Goal: Communication & Community: Answer question/provide support

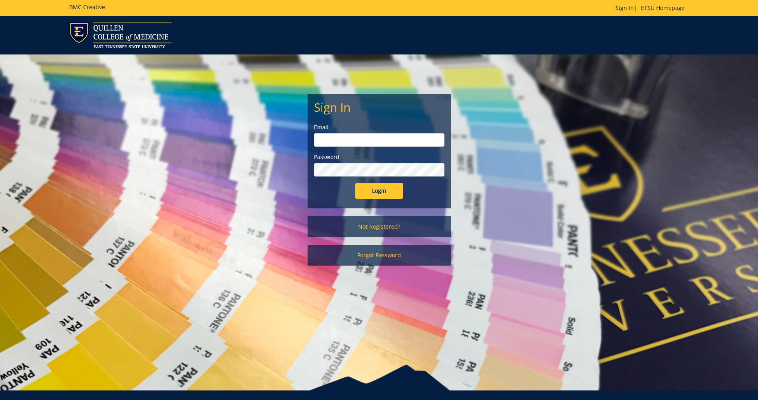
type input "[EMAIL_ADDRESS][DOMAIN_NAME]"
click at [375, 187] on input "Login" at bounding box center [379, 191] width 48 height 16
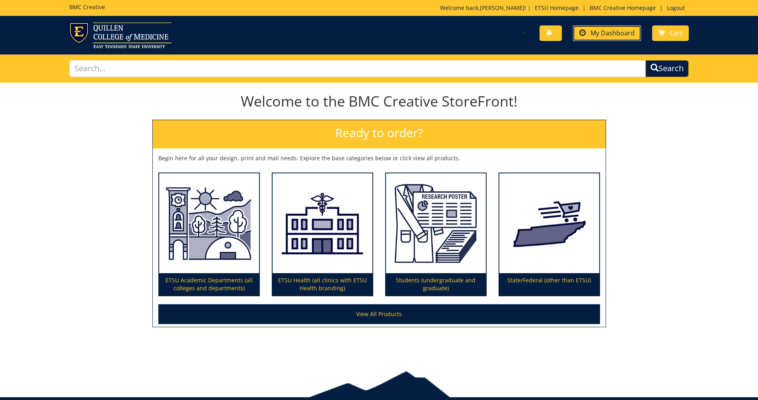
click at [593, 29] on span "My Dashboard" at bounding box center [613, 33] width 44 height 9
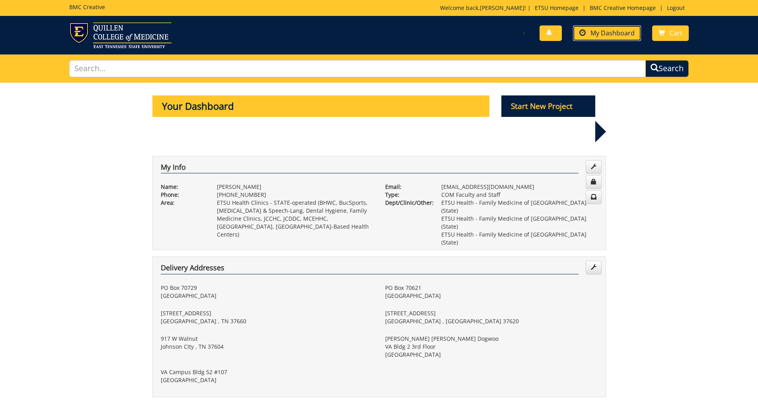
click at [620, 29] on span "My Dashboard" at bounding box center [613, 33] width 44 height 9
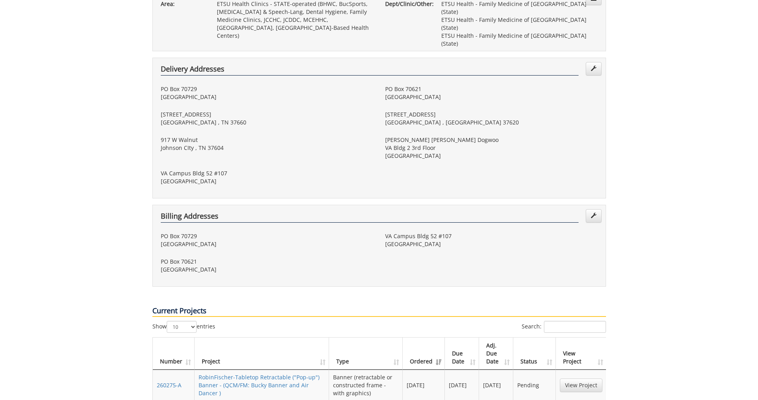
scroll to position [239, 0]
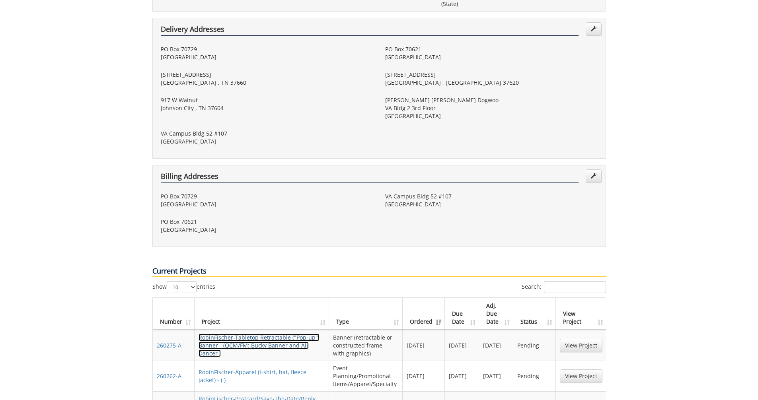
click at [216, 334] on link "RobinFischer-Tabletop Retractable ("Pop-up") Banner - (QCM/FM: Bucky Banner and…" at bounding box center [259, 345] width 121 height 23
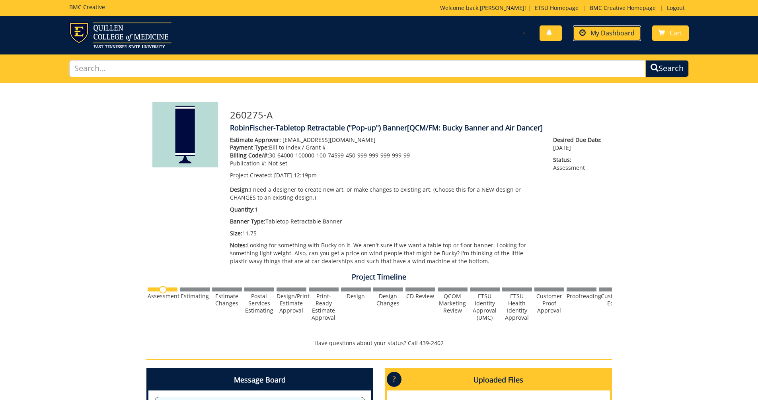
click at [607, 37] on span "My Dashboard" at bounding box center [613, 33] width 44 height 9
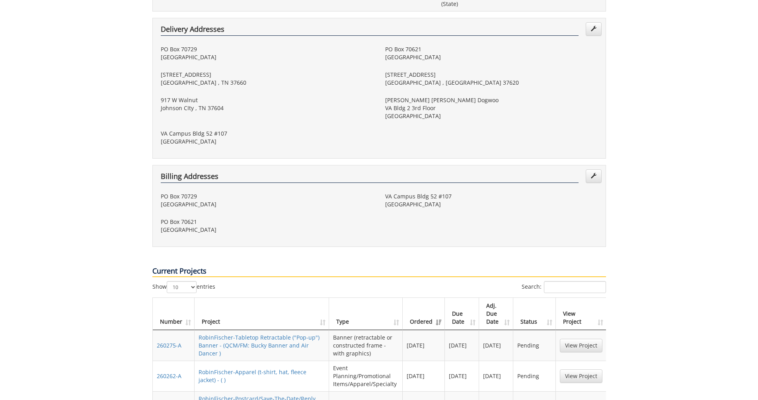
scroll to position [279, 0]
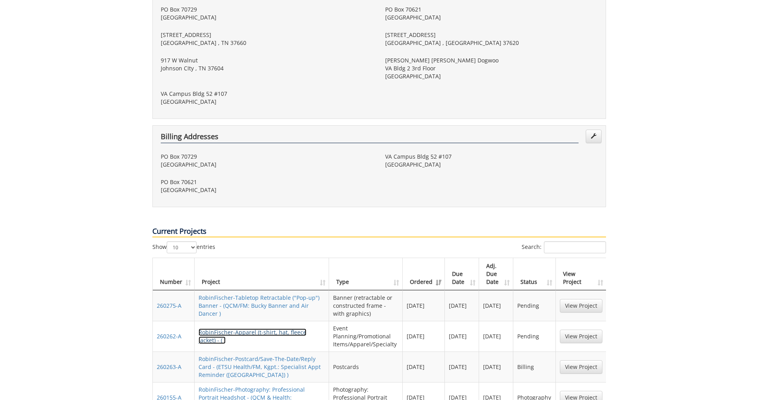
click at [220, 329] on link "RobinFischer-Apparel (t-shirt, hat, fleece jacket) - ( )" at bounding box center [253, 337] width 108 height 16
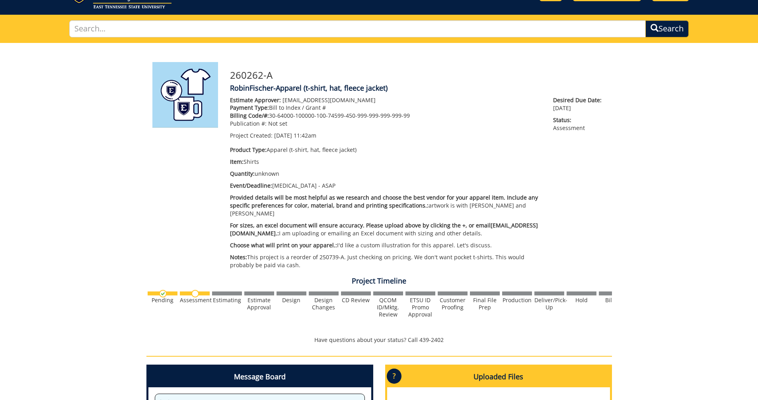
scroll to position [199, 0]
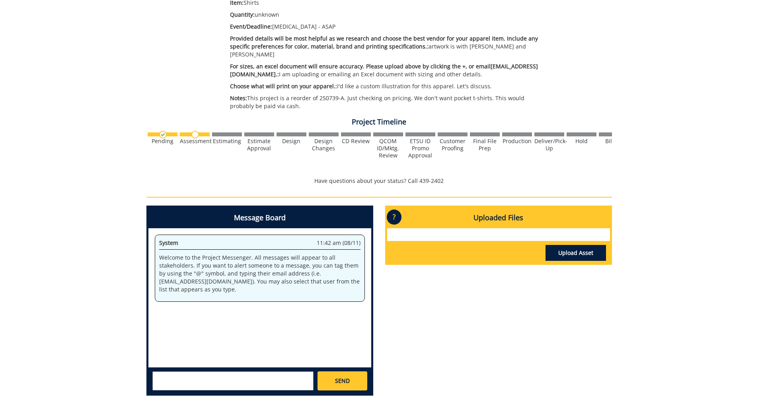
click at [195, 377] on textarea at bounding box center [232, 381] width 161 height 19
click at [209, 385] on small "[EMAIL_ADDRESS][DOMAIN_NAME]" at bounding box center [248, 388] width 79 height 6
click at [158, 372] on textarea "@[EMAIL_ADDRESS][DOMAIN_NAME]" at bounding box center [232, 381] width 161 height 19
drag, startPoint x: 201, startPoint y: 369, endPoint x: 152, endPoint y: 364, distance: 49.2
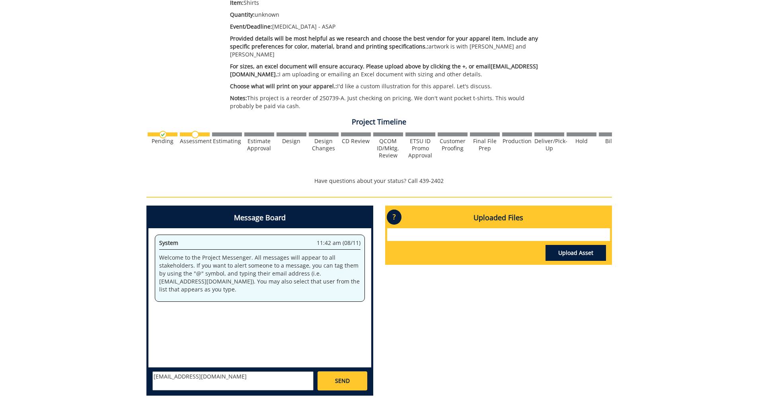
click at [152, 372] on textarea "[EMAIL_ADDRESS][DOMAIN_NAME]" at bounding box center [232, 381] width 161 height 19
type textarea "f"
click at [179, 384] on strong "[PERSON_NAME]" at bounding box center [185, 388] width 45 height 8
type textarea "@[EMAIL_ADDRESS][DOMAIN_NAME] Just double checking pricing on these as we will …"
click at [342, 377] on span "SEND" at bounding box center [342, 381] width 15 height 8
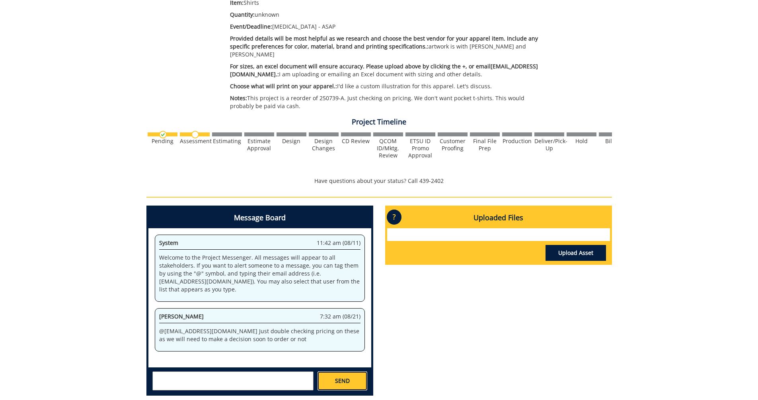
scroll to position [0, 0]
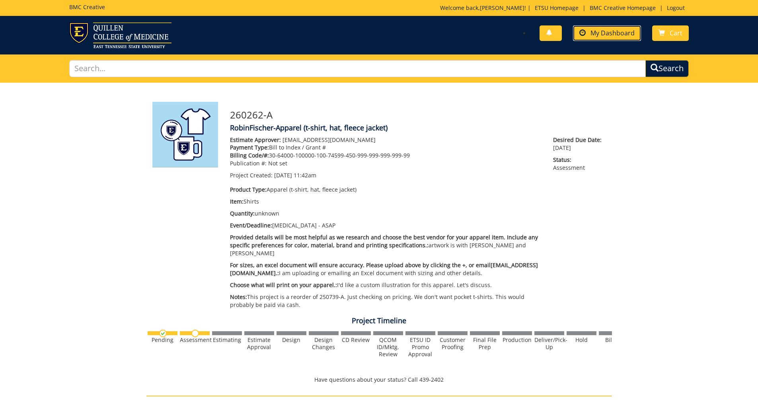
click at [615, 31] on span "My Dashboard" at bounding box center [613, 33] width 44 height 9
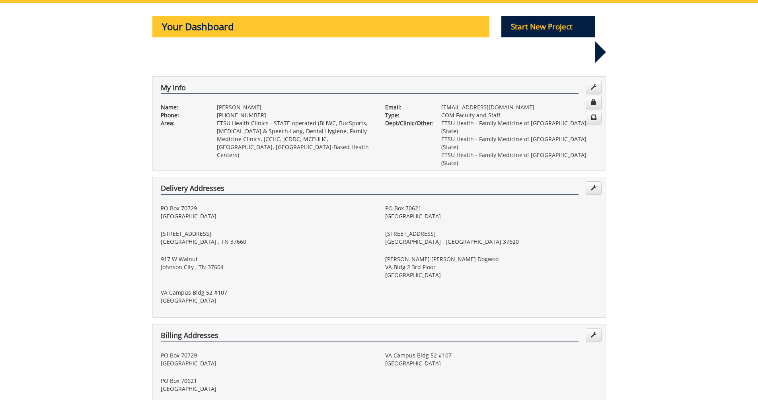
scroll to position [239, 0]
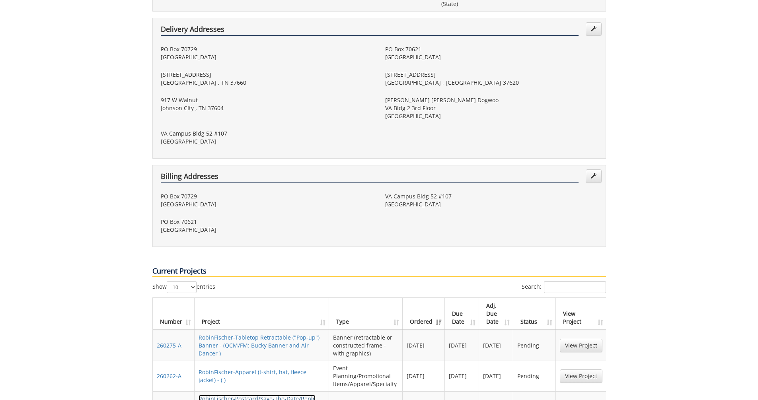
click at [234, 395] on link "RobinFischer-Postcard/Save-The-Date/Reply Card - (ETSU Health/FM, Kgpt.: Specia…" at bounding box center [260, 406] width 122 height 23
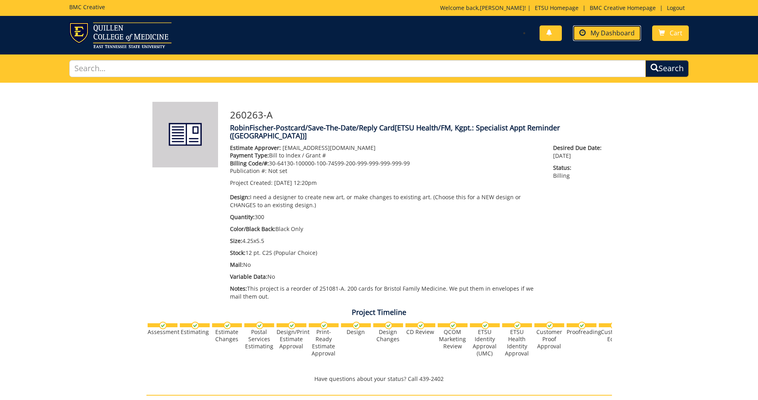
click at [587, 31] on link "My Dashboard" at bounding box center [607, 33] width 68 height 16
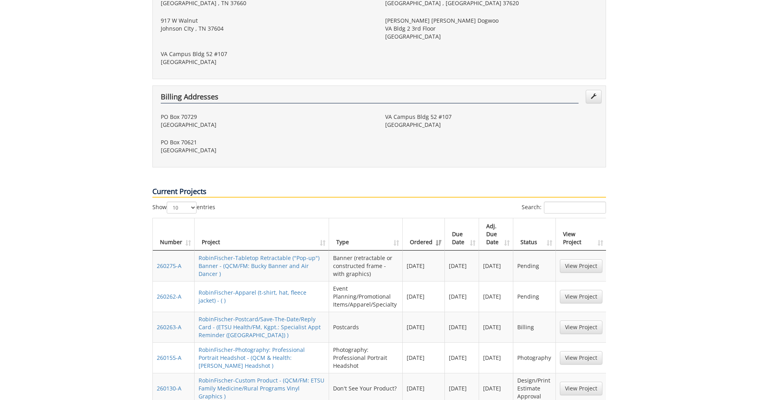
scroll to position [358, 0]
